Goal: Use online tool/utility: Utilize a website feature to perform a specific function

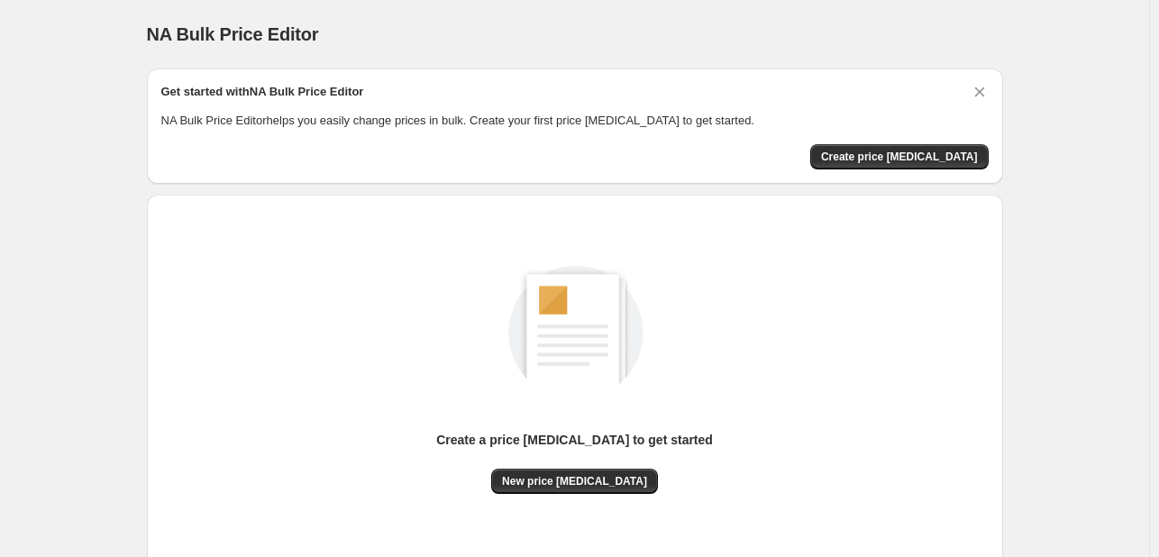
click at [554, 311] on img at bounding box center [575, 329] width 204 height 204
click at [582, 479] on span "New price change job" at bounding box center [574, 481] width 145 height 14
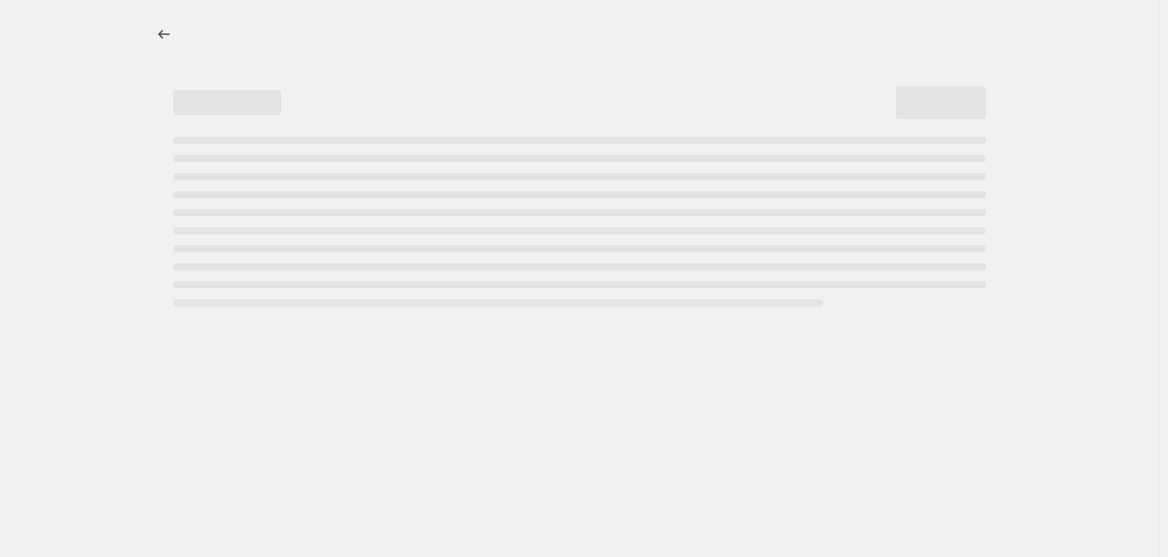
select select "percentage"
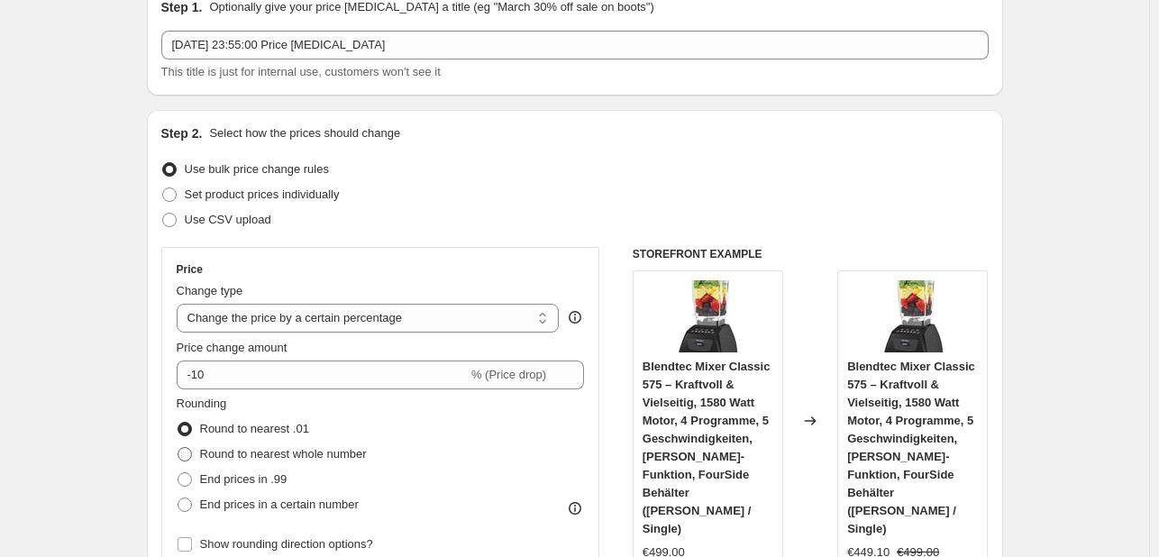
scroll to position [180, 0]
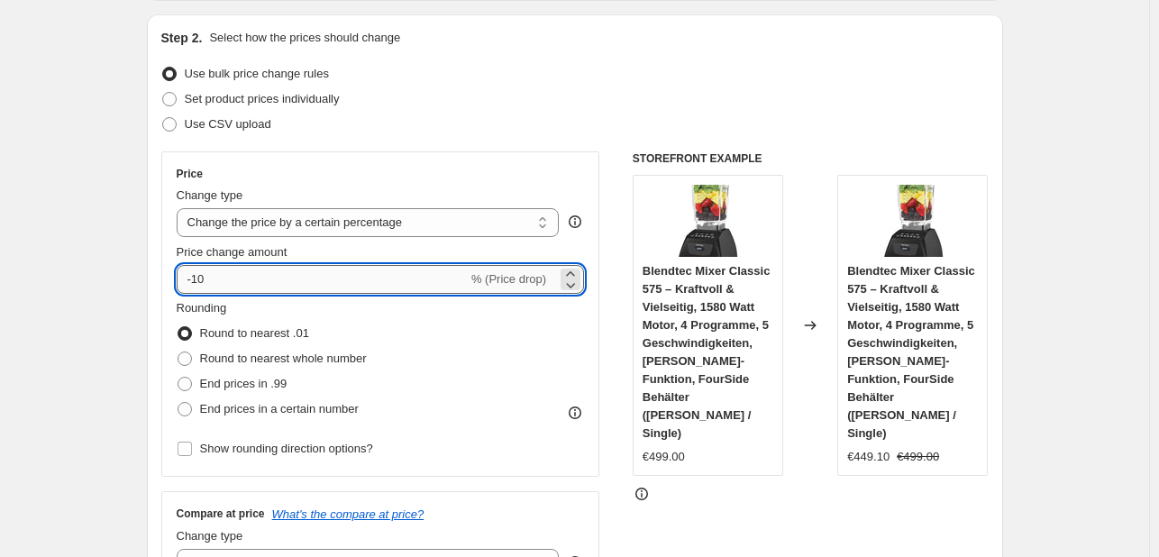
click at [290, 273] on input "-10" at bounding box center [322, 279] width 291 height 29
type input "-1"
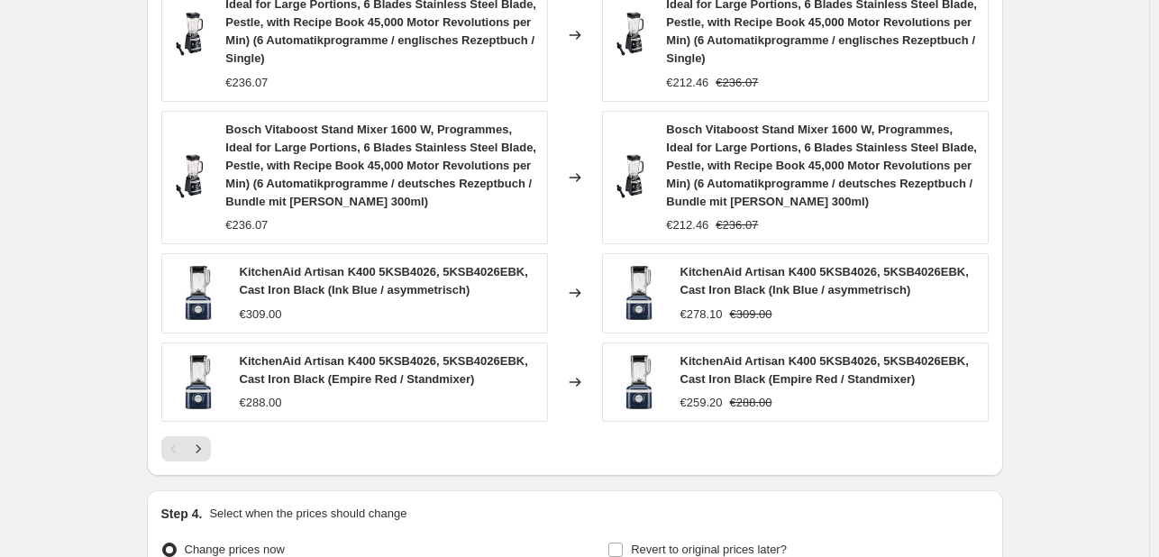
scroll to position [1399, 0]
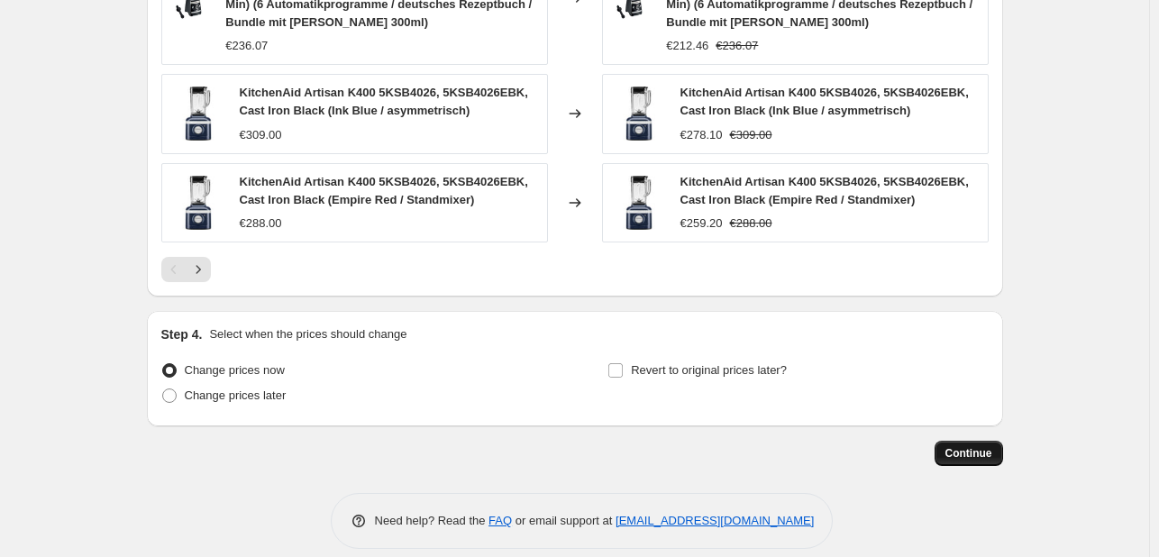
type input "-30"
click at [964, 441] on button "Continue" at bounding box center [968, 453] width 68 height 25
click at [971, 446] on span "Continue" at bounding box center [968, 453] width 47 height 14
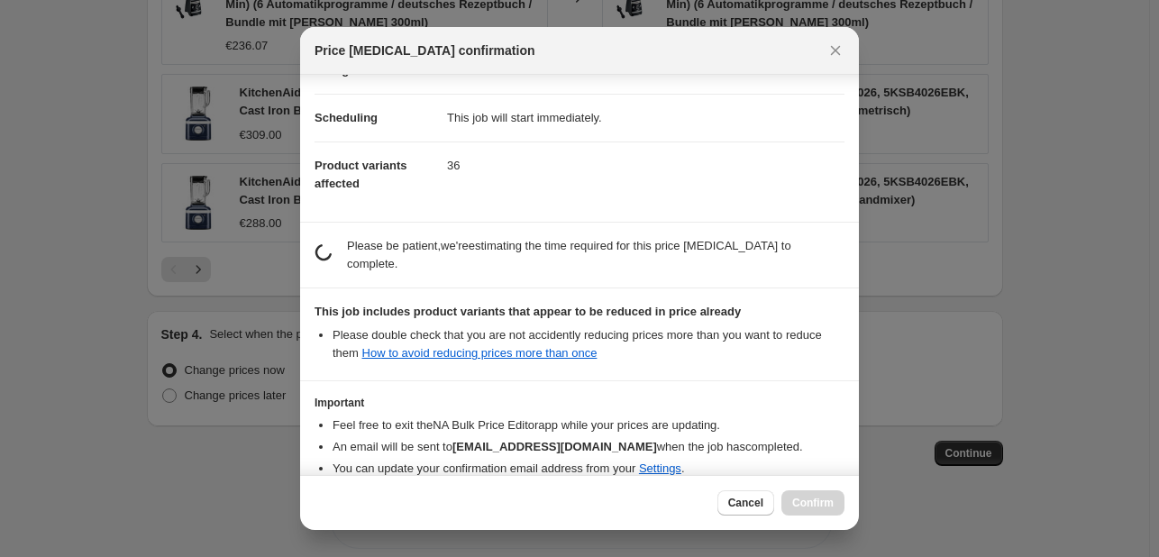
scroll to position [200, 0]
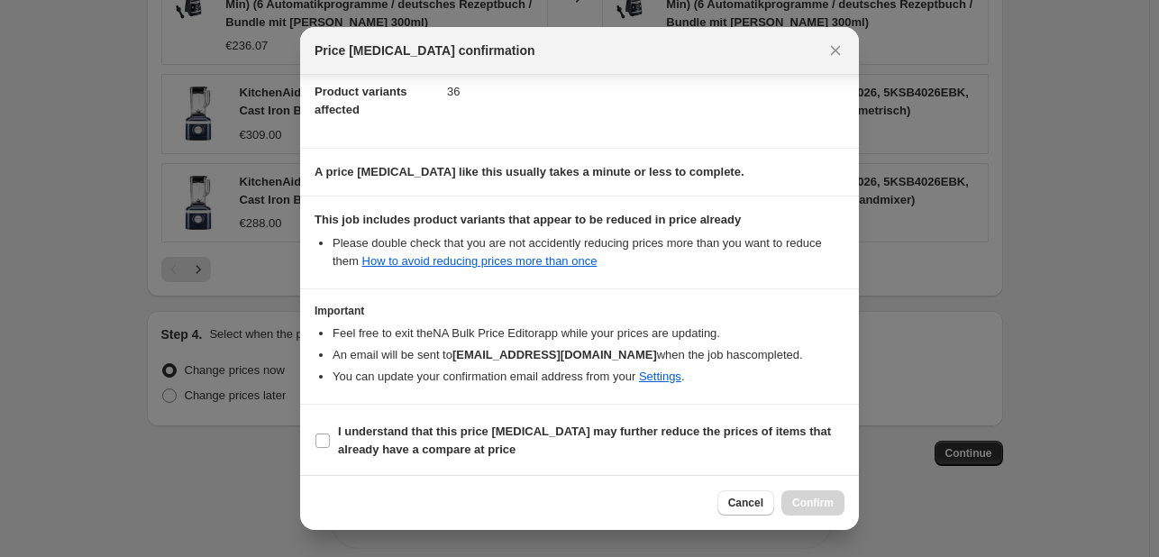
click at [313, 428] on section "I understand that this price change job may further reduce the prices of items …" at bounding box center [579, 441] width 559 height 72
click at [333, 441] on label "I understand that this price change job may further reduce the prices of items …" at bounding box center [579, 440] width 530 height 43
click at [330, 441] on input "I understand that this price change job may further reduce the prices of items …" at bounding box center [322, 440] width 14 height 14
checkbox input "true"
drag, startPoint x: 807, startPoint y: 493, endPoint x: 819, endPoint y: 501, distance: 14.2
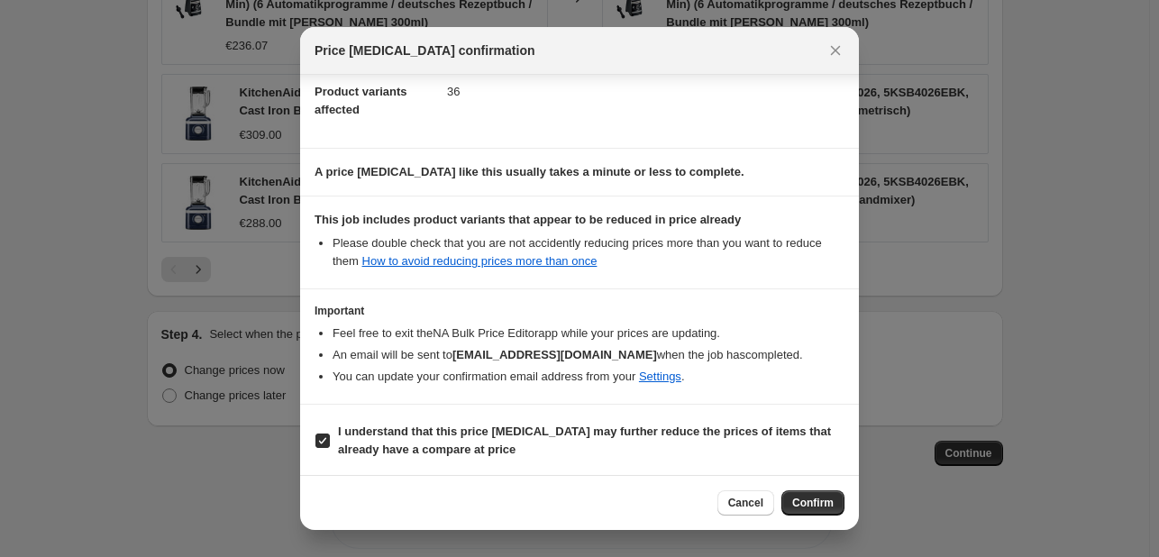
click at [807, 494] on button "Confirm" at bounding box center [812, 502] width 63 height 25
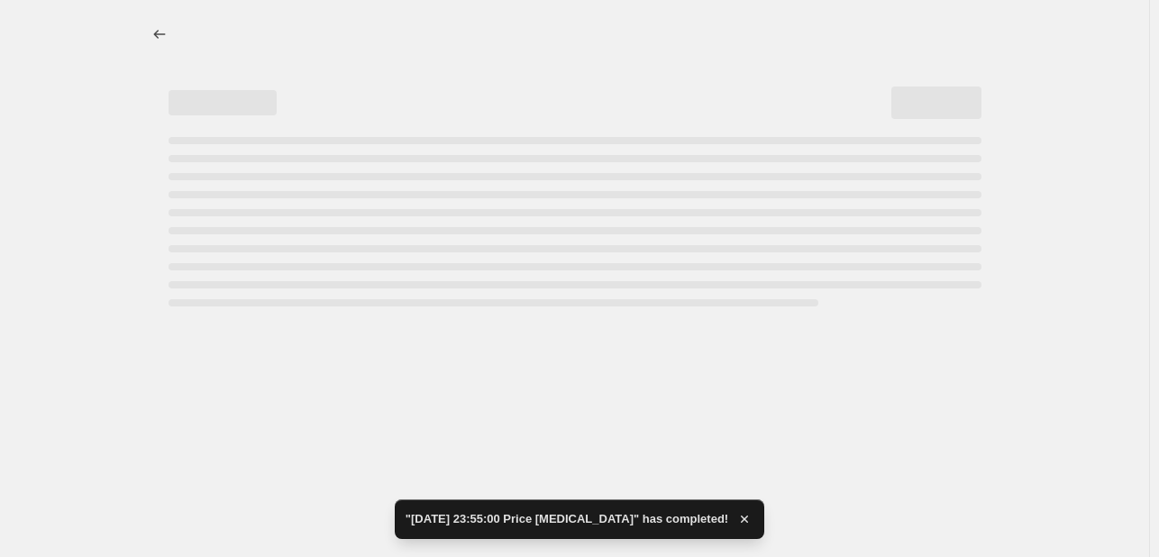
select select "percentage"
